Goal: Information Seeking & Learning: Learn about a topic

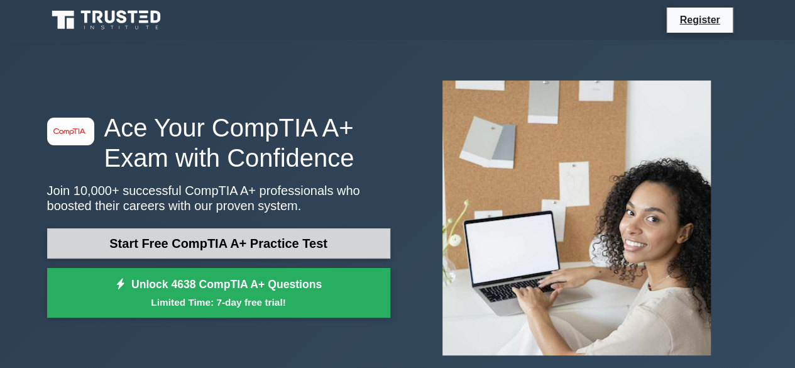
click at [230, 249] on link "Start Free CompTIA A+ Practice Test" at bounding box center [218, 243] width 343 height 30
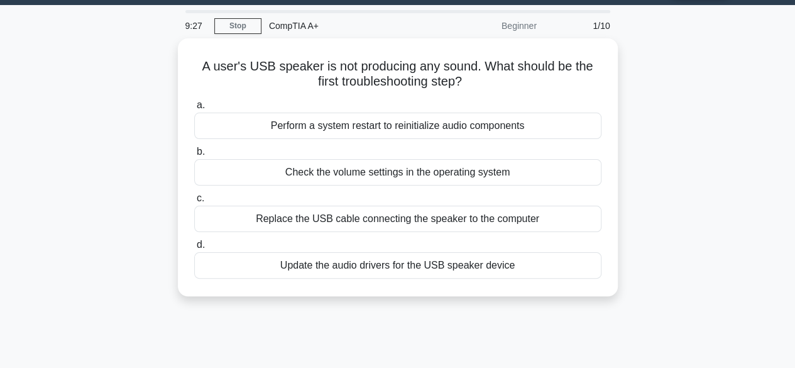
scroll to position [36, 0]
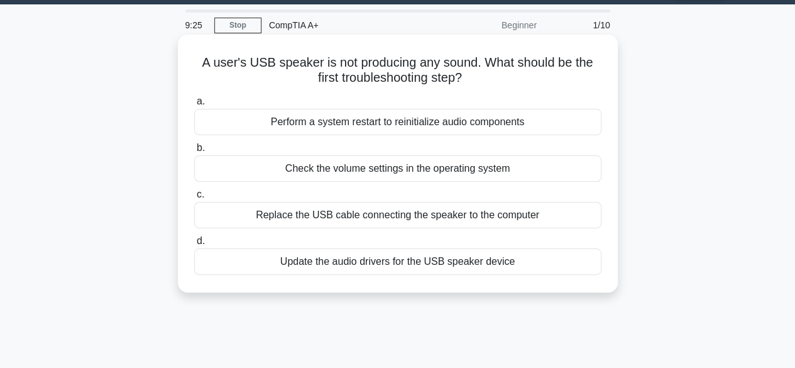
click at [422, 172] on div "Check the volume settings in the operating system" at bounding box center [397, 168] width 407 height 26
click at [194, 152] on input "b. Check the volume settings in the operating system" at bounding box center [194, 148] width 0 height 8
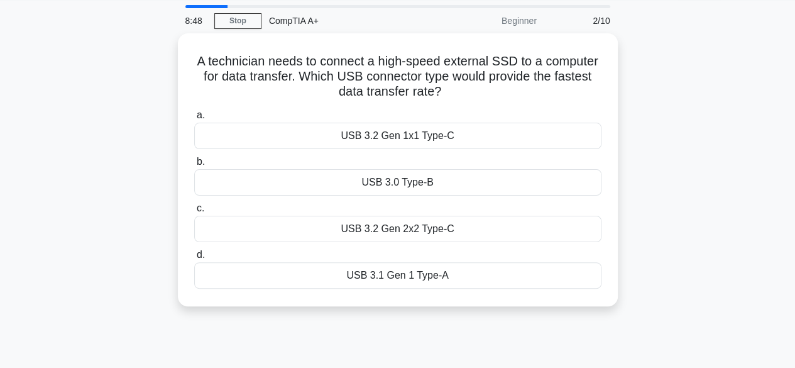
scroll to position [50, 0]
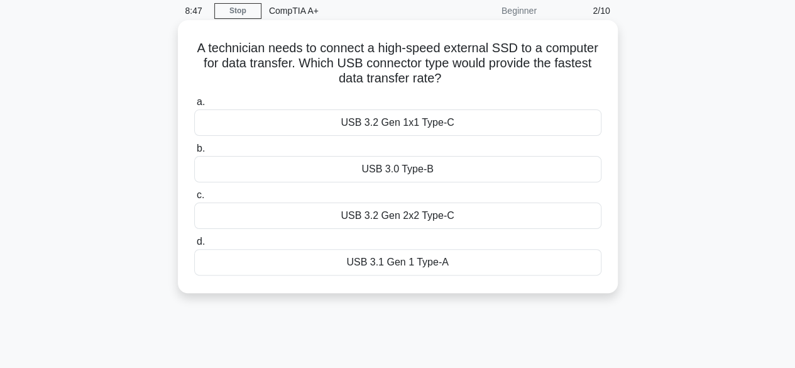
click at [410, 216] on div "USB 3.2 Gen 2x2 Type-C" at bounding box center [397, 215] width 407 height 26
click at [194, 199] on input "c. USB 3.2 Gen 2x2 Type-C" at bounding box center [194, 195] width 0 height 8
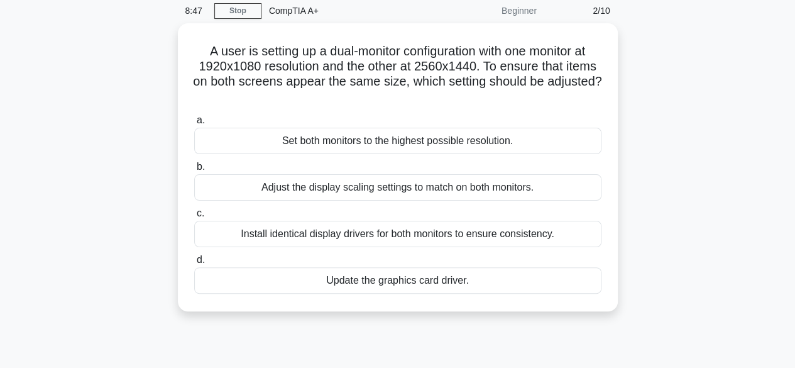
scroll to position [0, 0]
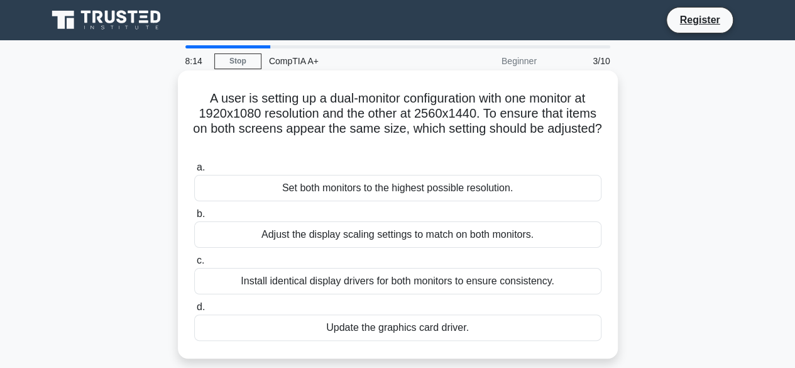
click at [403, 236] on div "Adjust the display scaling settings to match on both monitors." at bounding box center [397, 234] width 407 height 26
click at [194, 218] on input "b. Adjust the display scaling settings to match on both monitors." at bounding box center [194, 214] width 0 height 8
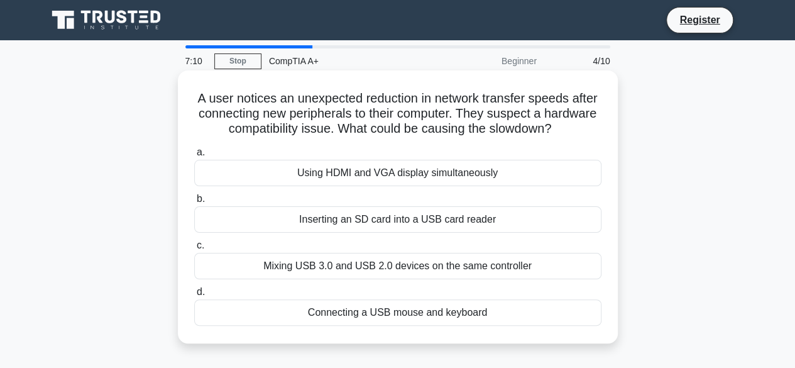
click at [385, 268] on div "Mixing USB 3.0 and USB 2.0 devices on the same controller" at bounding box center [397, 266] width 407 height 26
click at [194, 249] on input "c. Mixing USB 3.0 and USB 2.0 devices on the same controller" at bounding box center [194, 245] width 0 height 8
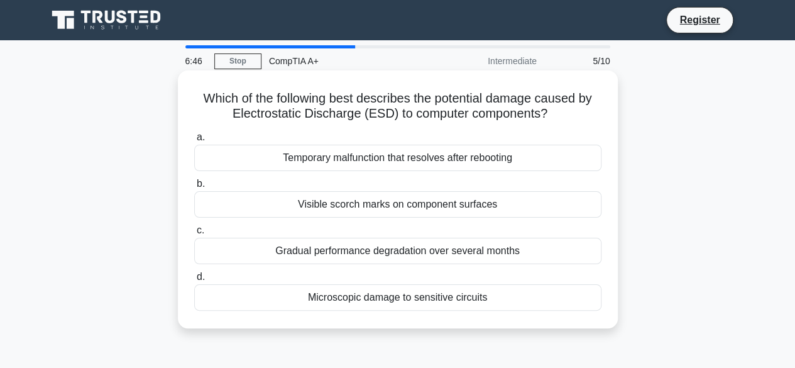
click at [377, 297] on div "Microscopic damage to sensitive circuits" at bounding box center [397, 297] width 407 height 26
click at [194, 281] on input "d. Microscopic damage to sensitive circuits" at bounding box center [194, 277] width 0 height 8
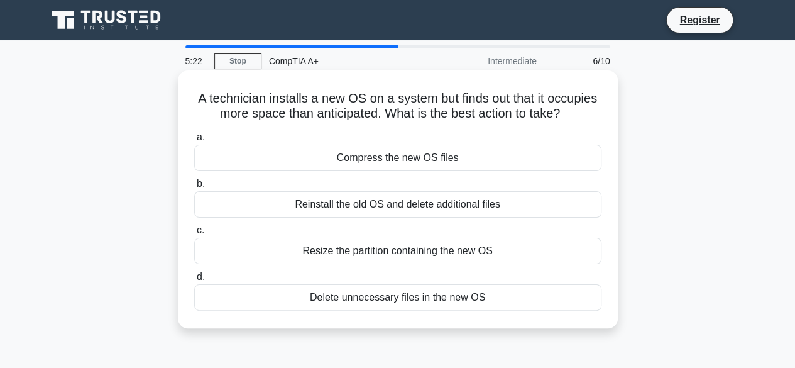
click at [441, 251] on div "Resize the partition containing the new OS" at bounding box center [397, 251] width 407 height 26
click at [194, 234] on input "c. Resize the partition containing the new OS" at bounding box center [194, 230] width 0 height 8
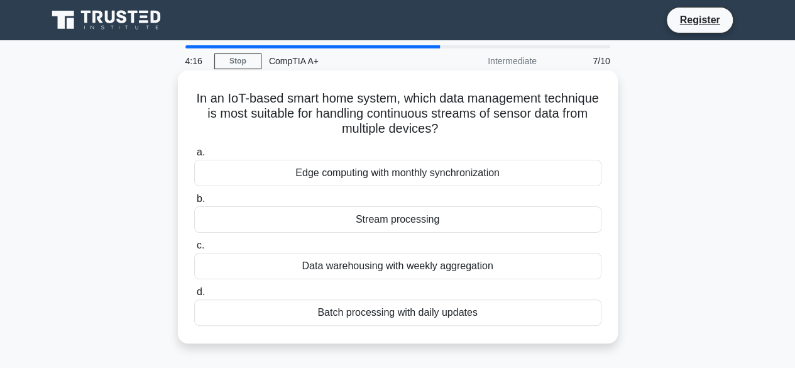
click at [465, 175] on div "Edge computing with monthly synchronization" at bounding box center [397, 173] width 407 height 26
click at [194, 156] on input "a. Edge computing with monthly synchronization" at bounding box center [194, 152] width 0 height 8
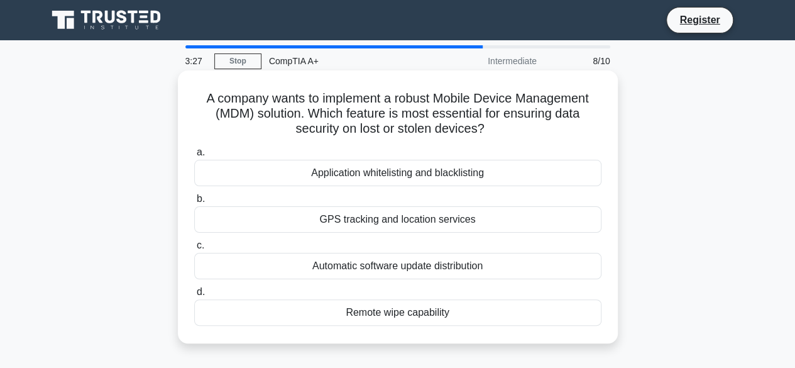
click at [442, 222] on div "GPS tracking and location services" at bounding box center [397, 219] width 407 height 26
click at [194, 203] on input "b. GPS tracking and location services" at bounding box center [194, 199] width 0 height 8
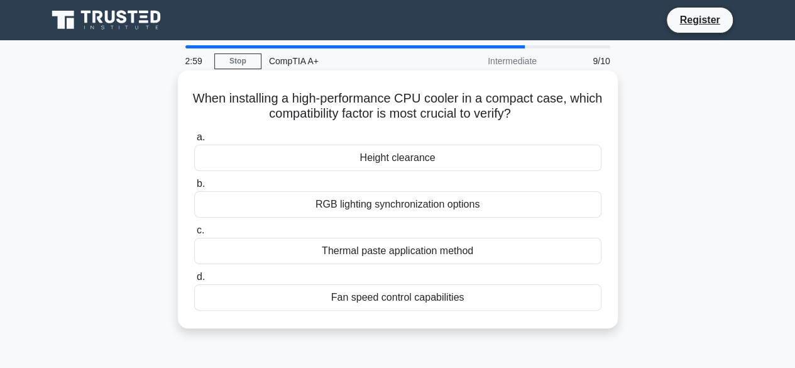
click at [372, 300] on div "Fan speed control capabilities" at bounding box center [397, 297] width 407 height 26
click at [194, 281] on input "d. Fan speed control capabilities" at bounding box center [194, 277] width 0 height 8
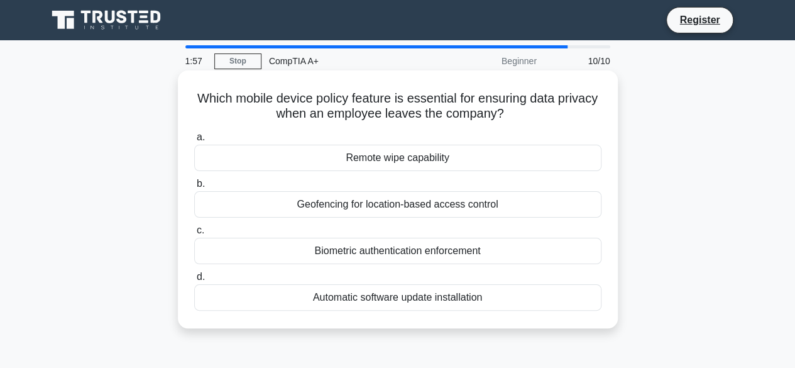
click at [441, 251] on div "Biometric authentication enforcement" at bounding box center [397, 251] width 407 height 26
click at [194, 234] on input "c. Biometric authentication enforcement" at bounding box center [194, 230] width 0 height 8
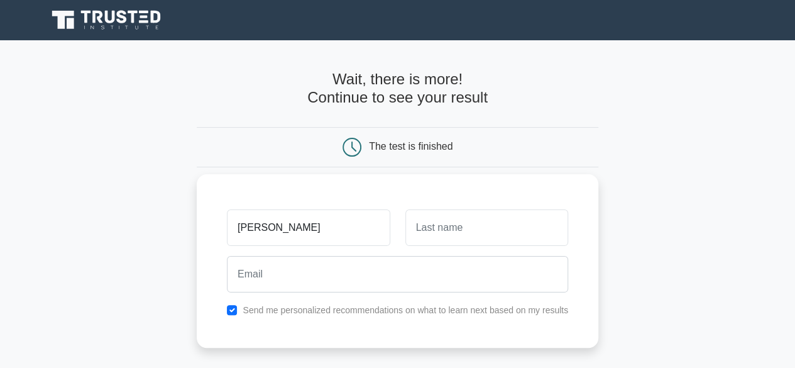
type input "[PERSON_NAME]"
click at [424, 237] on input "text" at bounding box center [486, 227] width 163 height 36
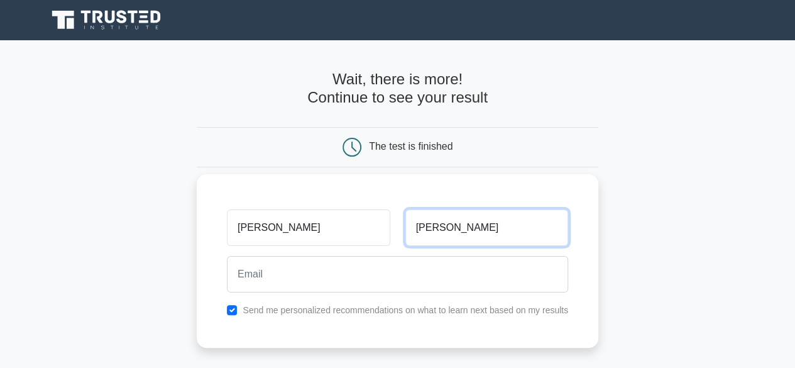
type input "Stephenson"
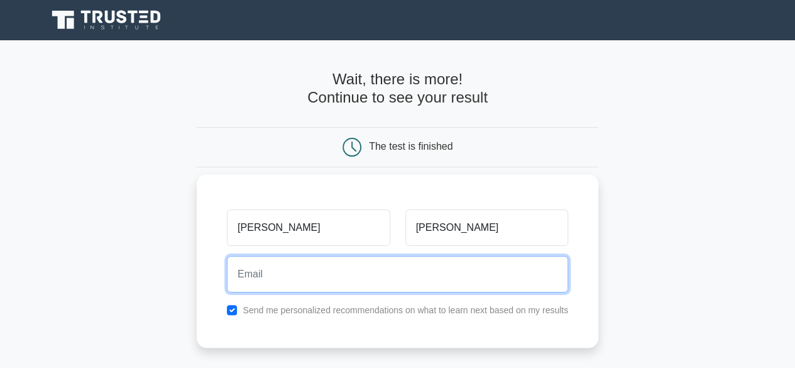
click at [349, 267] on input "email" at bounding box center [397, 274] width 341 height 36
type input "stephensonmarvinv@gmail.com"
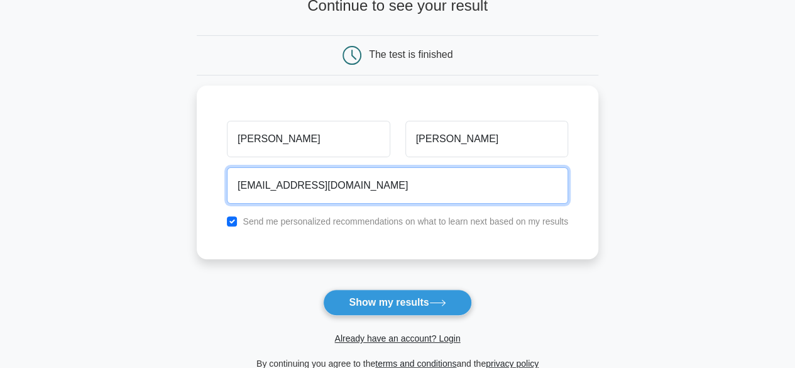
scroll to position [95, 0]
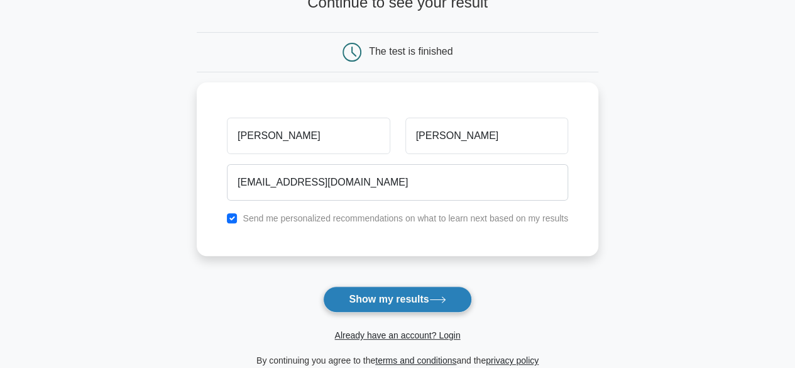
click at [426, 297] on button "Show my results" at bounding box center [397, 299] width 148 height 26
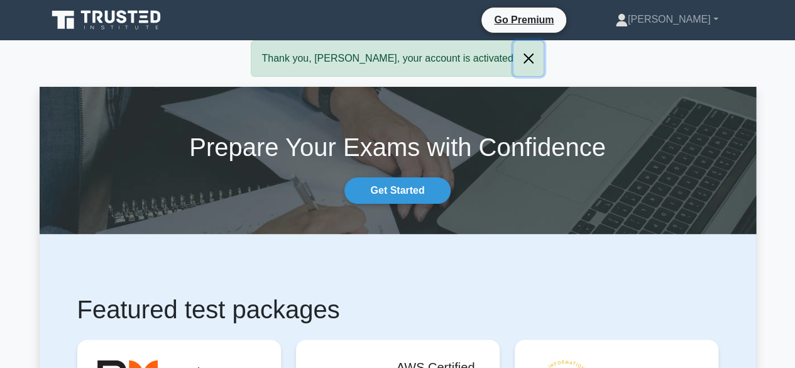
click at [513, 57] on button "Close" at bounding box center [528, 58] width 30 height 35
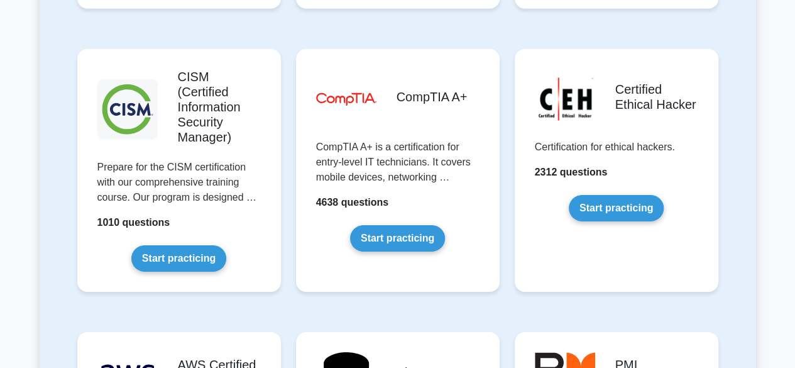
scroll to position [1970, 0]
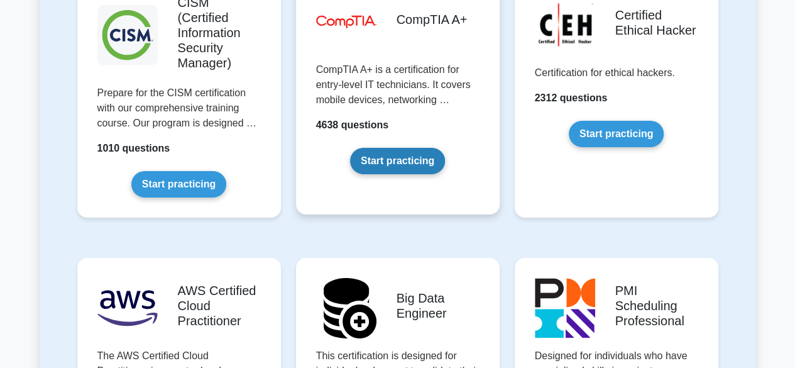
click at [390, 148] on link "Start practicing" at bounding box center [397, 161] width 95 height 26
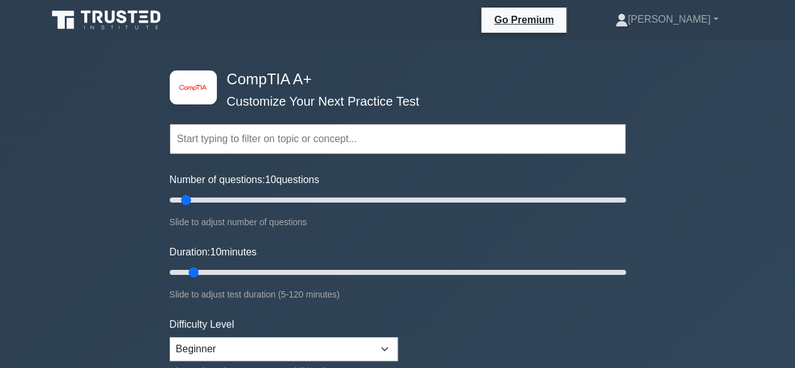
click at [516, 123] on div "Topics Hardware Operating Systems Networking Security Troubleshooting Mobile De…" at bounding box center [398, 121] width 456 height 72
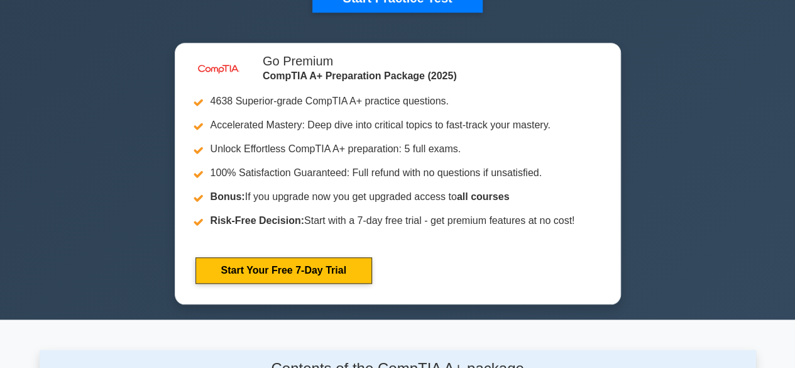
scroll to position [345, 0]
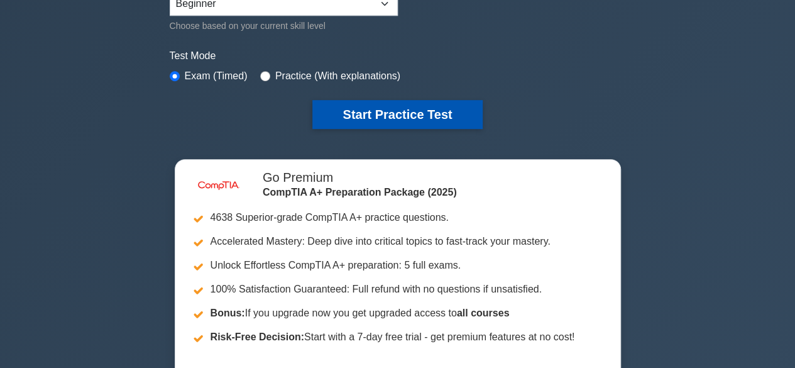
click at [370, 106] on button "Start Practice Test" at bounding box center [397, 114] width 170 height 29
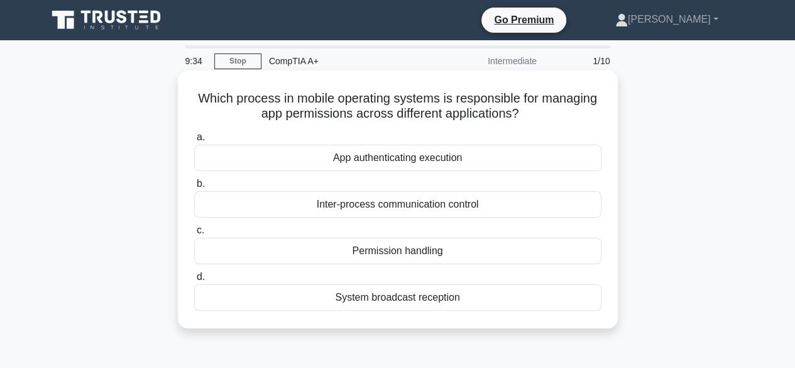
click at [410, 160] on div "App authenticating execution" at bounding box center [397, 158] width 407 height 26
click at [194, 141] on input "a. App authenticating execution" at bounding box center [194, 137] width 0 height 8
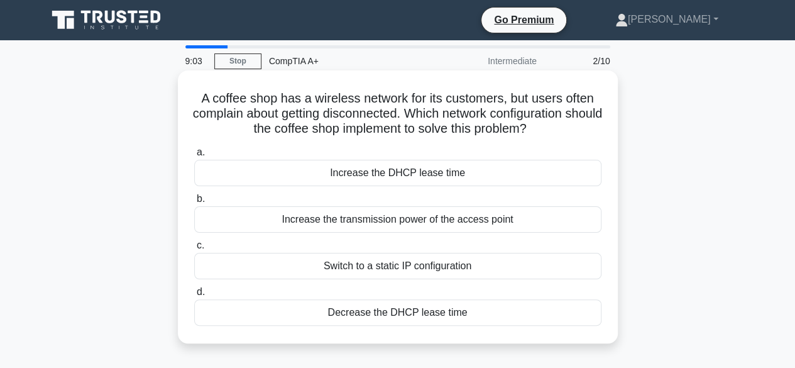
click at [397, 171] on div "Increase the DHCP lease time" at bounding box center [397, 173] width 407 height 26
click at [194, 156] on input "a. Increase the DHCP lease time" at bounding box center [194, 152] width 0 height 8
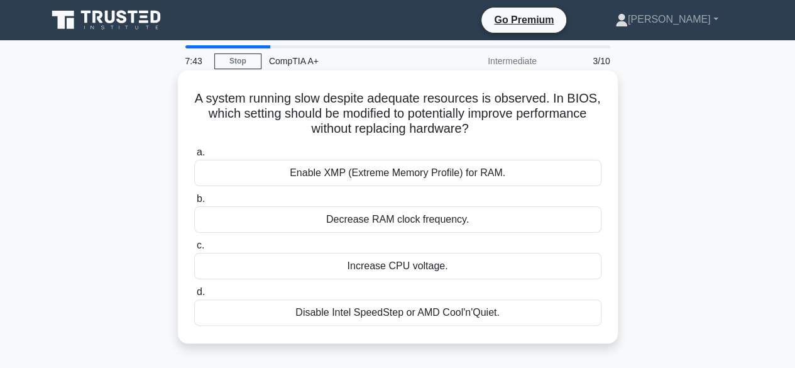
click at [436, 222] on div "Decrease RAM clock frequency." at bounding box center [397, 219] width 407 height 26
click at [194, 203] on input "b. Decrease RAM clock frequency." at bounding box center [194, 199] width 0 height 8
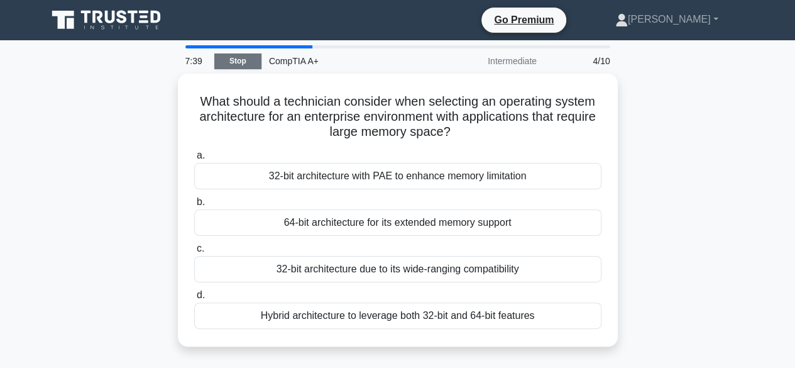
click at [234, 63] on link "Stop" at bounding box center [237, 61] width 47 height 16
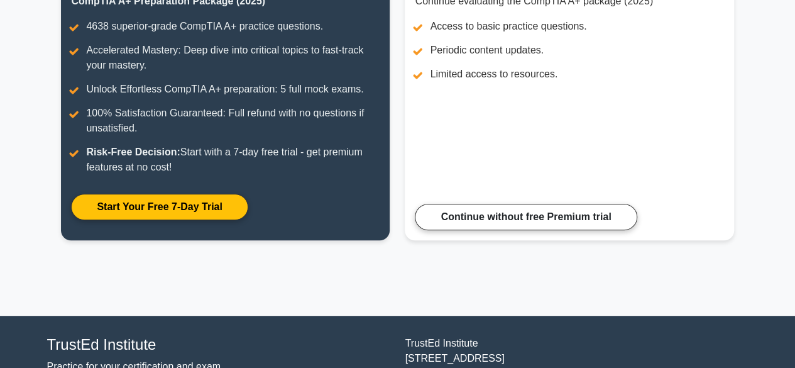
scroll to position [215, 0]
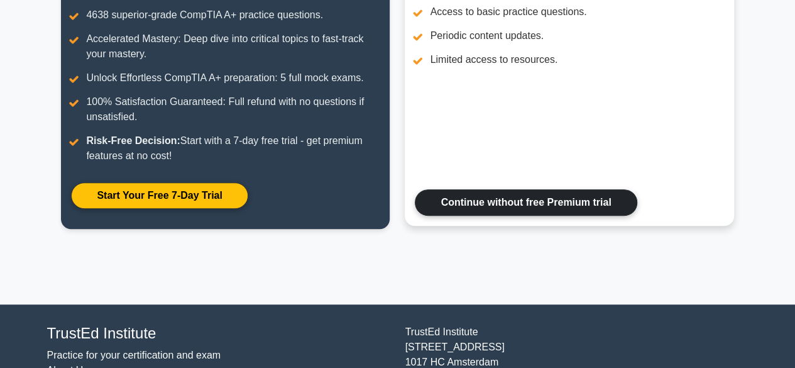
click at [607, 209] on link "Continue without free Premium trial" at bounding box center [526, 202] width 222 height 26
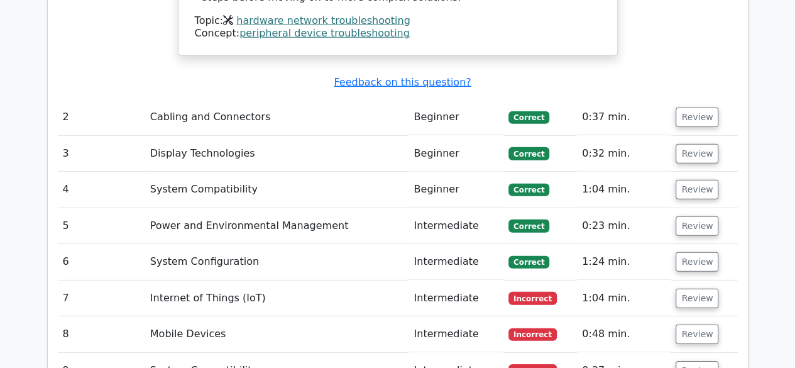
scroll to position [1755, 0]
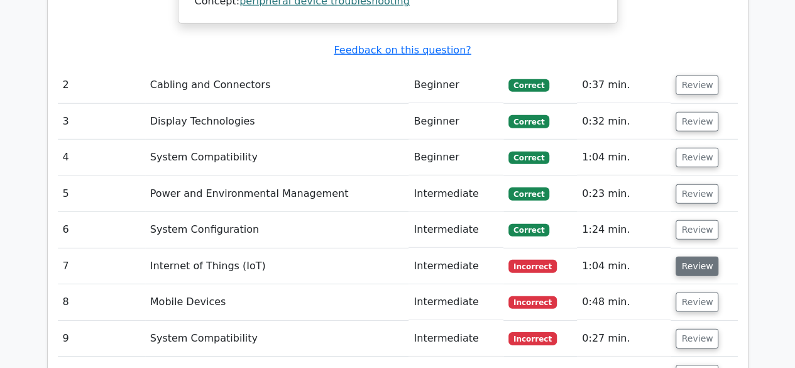
click at [691, 256] on button "Review" at bounding box center [697, 265] width 43 height 19
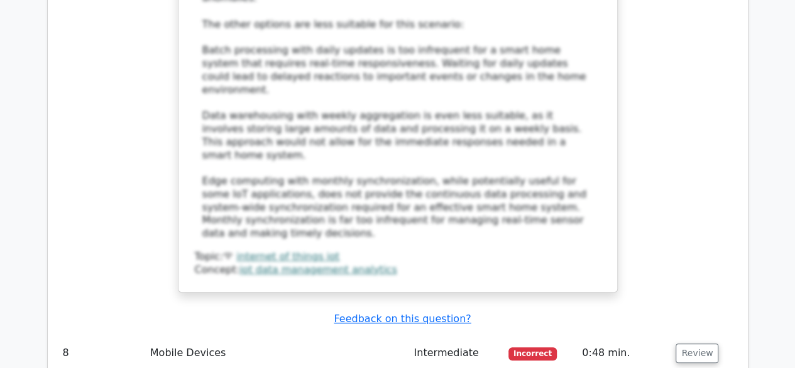
scroll to position [2481, 0]
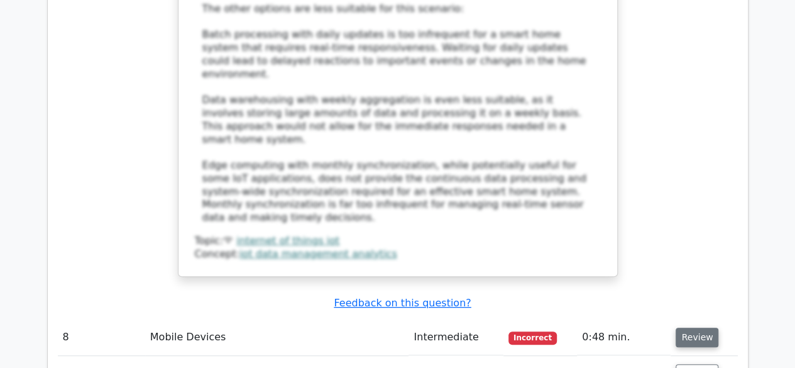
click at [691, 327] on button "Review" at bounding box center [697, 336] width 43 height 19
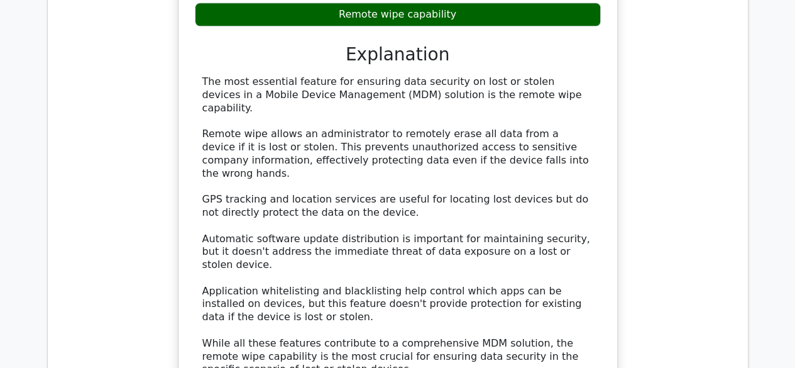
scroll to position [3057, 0]
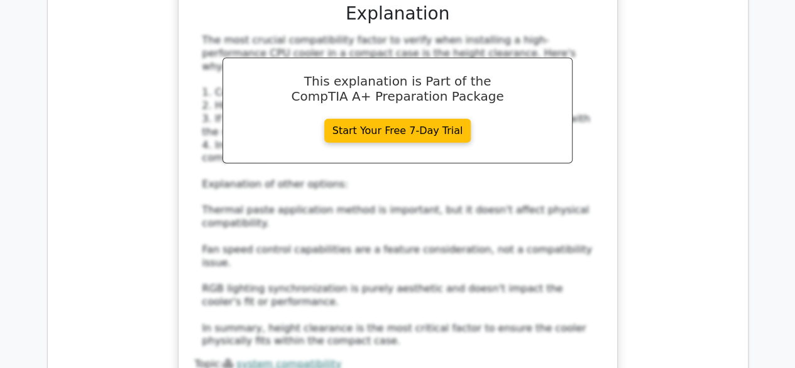
scroll to position [3842, 0]
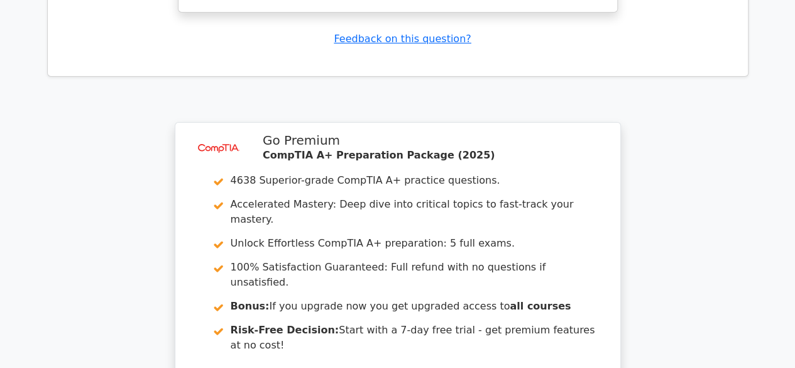
scroll to position [4887, 0]
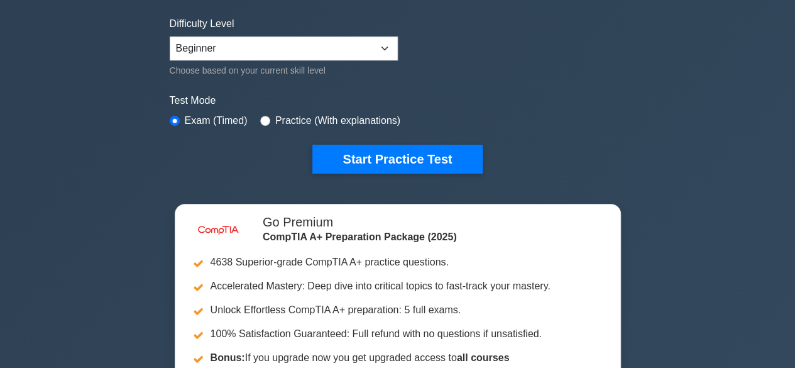
scroll to position [317, 0]
